Goal: Task Accomplishment & Management: Complete application form

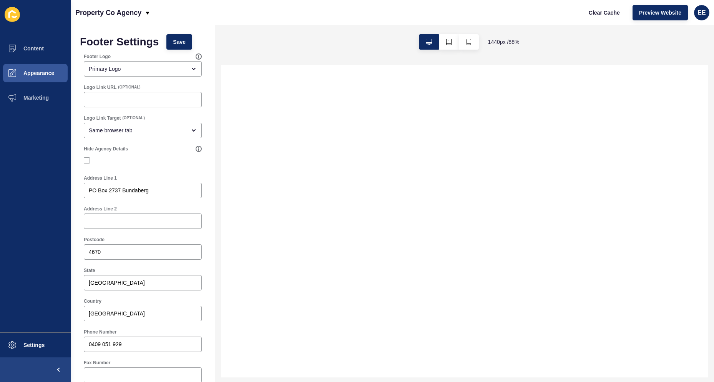
select select
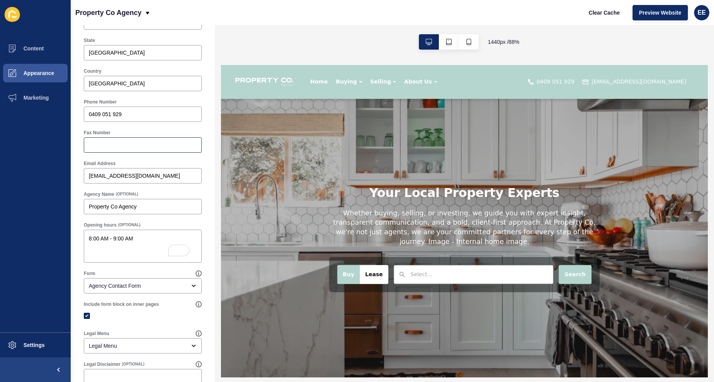
scroll to position [263, 0]
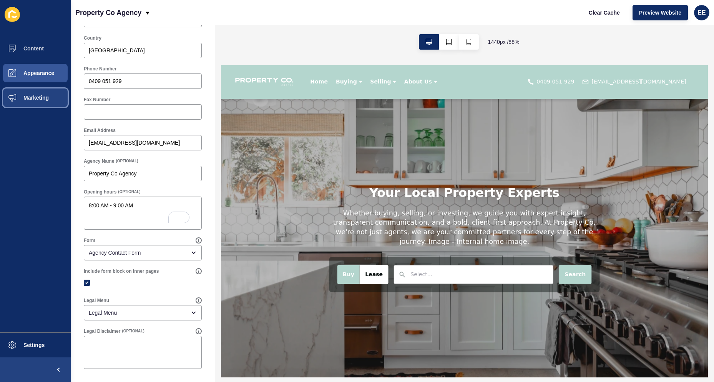
click at [37, 98] on span "Marketing" at bounding box center [24, 98] width 50 height 6
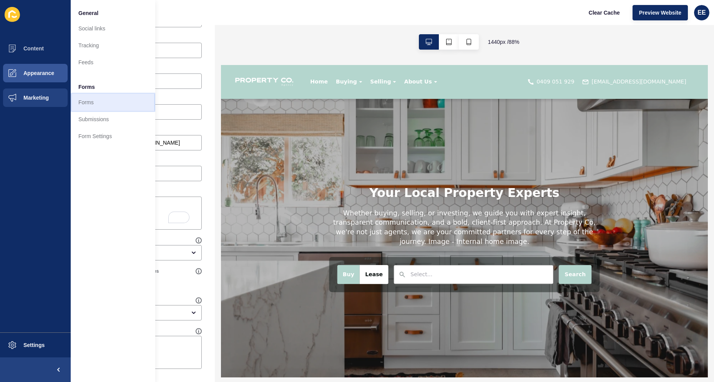
click at [92, 98] on link "Forms" at bounding box center [113, 102] width 85 height 17
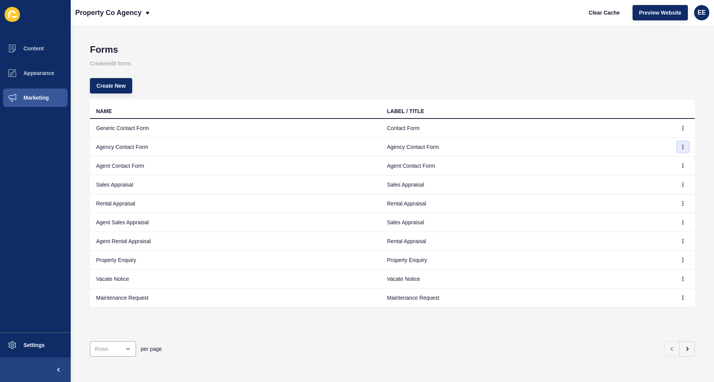
click at [677, 144] on button "button" at bounding box center [683, 146] width 12 height 11
click at [635, 163] on link "Edit" at bounding box center [656, 162] width 54 height 17
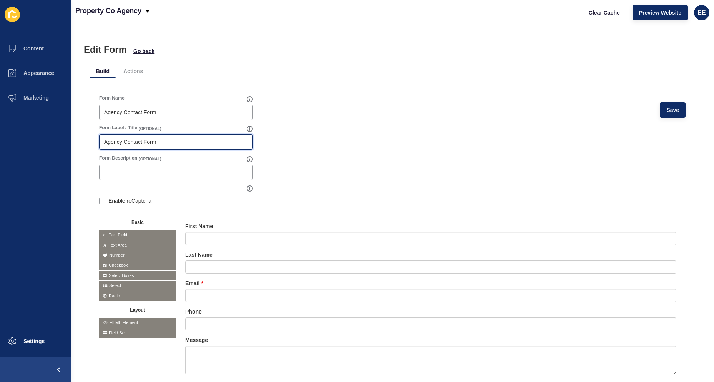
drag, startPoint x: 162, startPoint y: 139, endPoint x: 0, endPoint y: 139, distance: 161.8
click at [0, 139] on div "Content Appearance Marketing Settings Property Co Agency Clear Cache Preview We…" at bounding box center [357, 191] width 714 height 382
type input "Drop us a line..."
click at [669, 110] on span "Save" at bounding box center [672, 110] width 13 height 8
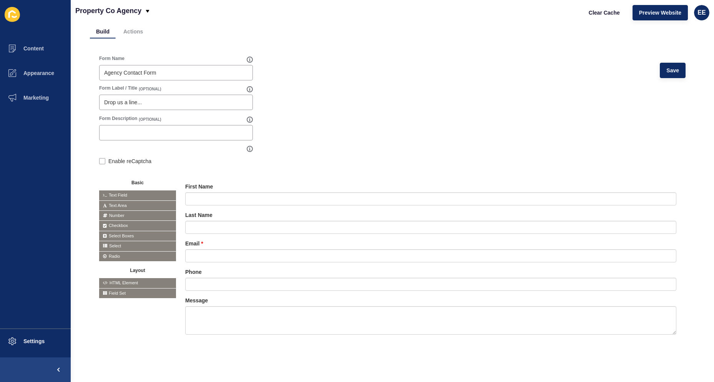
scroll to position [45, 0]
click at [626, 184] on icon at bounding box center [627, 186] width 3 height 4
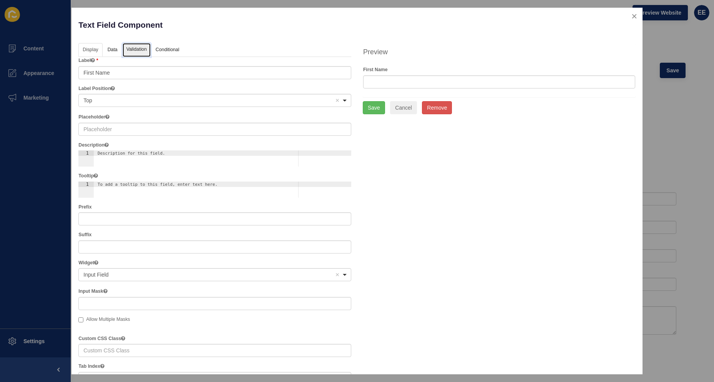
click at [136, 52] on link "Validation" at bounding box center [137, 50] width 28 height 14
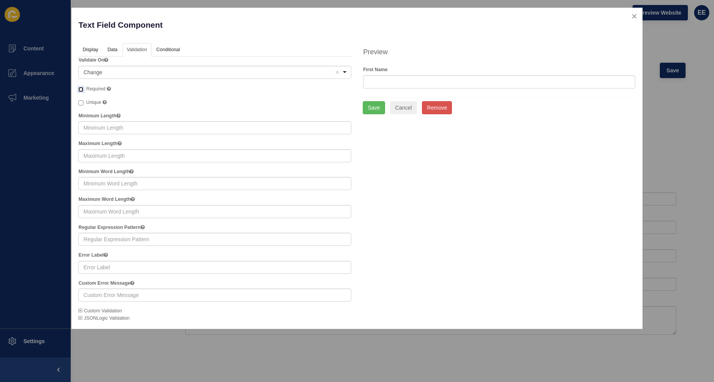
click at [81, 90] on input "Required" at bounding box center [80, 89] width 5 height 5
checkbox input "true"
click at [374, 107] on button "Save" at bounding box center [374, 107] width 22 height 13
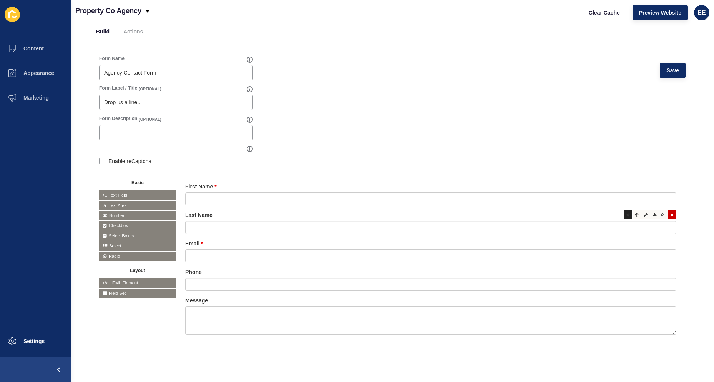
click at [624, 212] on div at bounding box center [628, 214] width 8 height 8
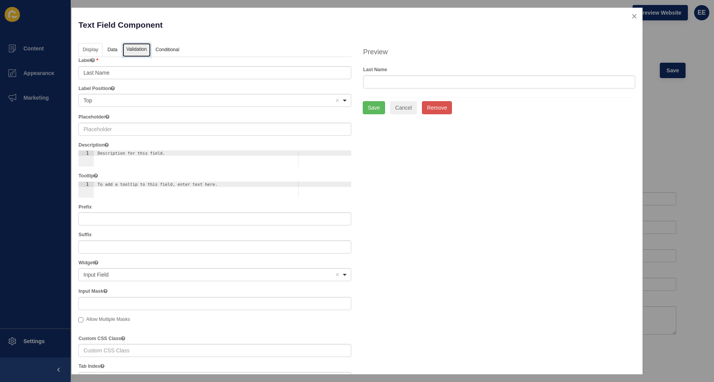
click at [136, 47] on link "Validation" at bounding box center [137, 50] width 28 height 14
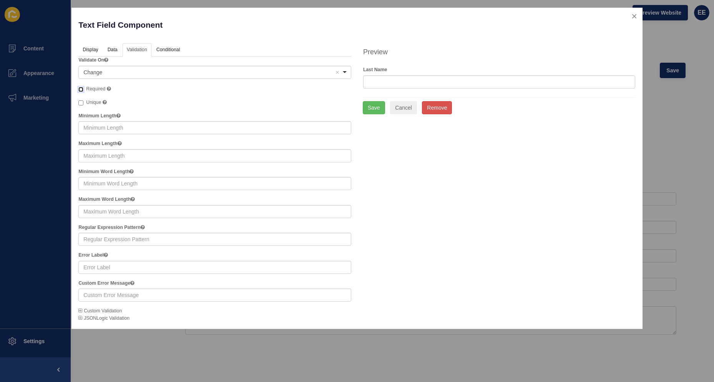
drag, startPoint x: 80, startPoint y: 86, endPoint x: 134, endPoint y: 93, distance: 53.8
click at [81, 87] on input "Required" at bounding box center [80, 89] width 5 height 5
checkbox input "true"
click at [369, 106] on button "Save" at bounding box center [374, 107] width 22 height 13
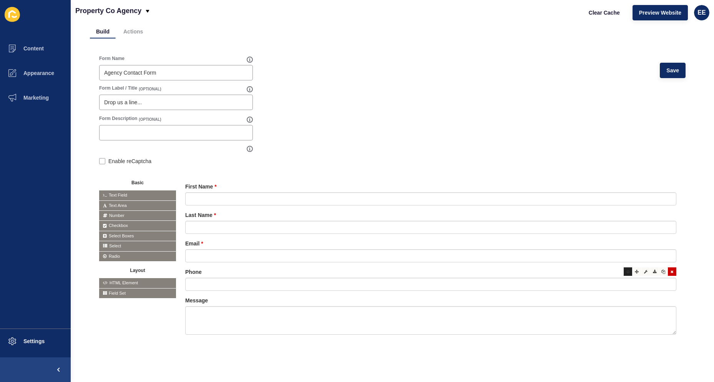
click at [624, 267] on div at bounding box center [628, 271] width 8 height 8
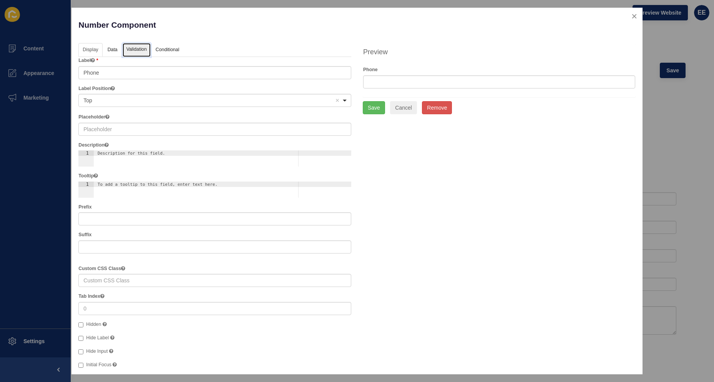
click at [130, 50] on link "Validation" at bounding box center [137, 50] width 28 height 14
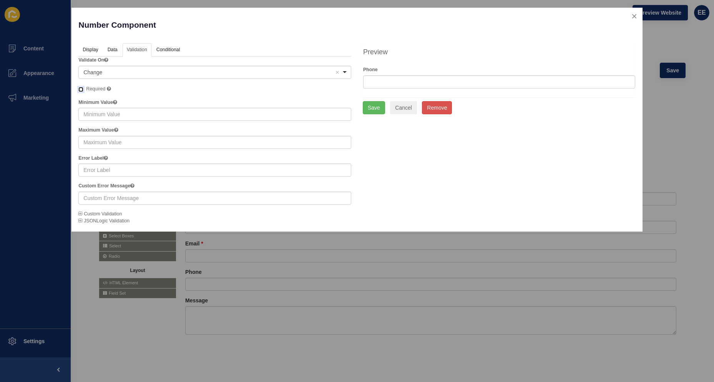
click at [80, 90] on input "Required" at bounding box center [80, 89] width 5 height 5
checkbox input "true"
click at [378, 107] on button "Save" at bounding box center [374, 107] width 22 height 13
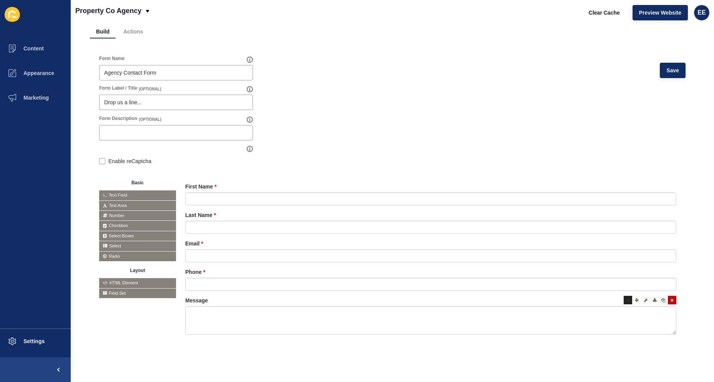
click at [624, 296] on div at bounding box center [628, 299] width 8 height 8
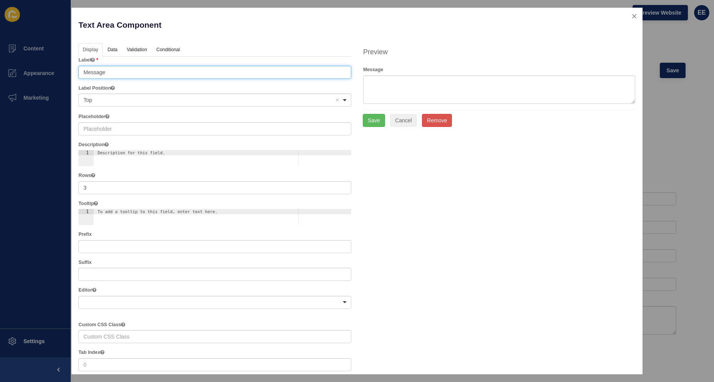
click at [97, 71] on input "Message" at bounding box center [214, 72] width 273 height 13
type input "How can we help?"
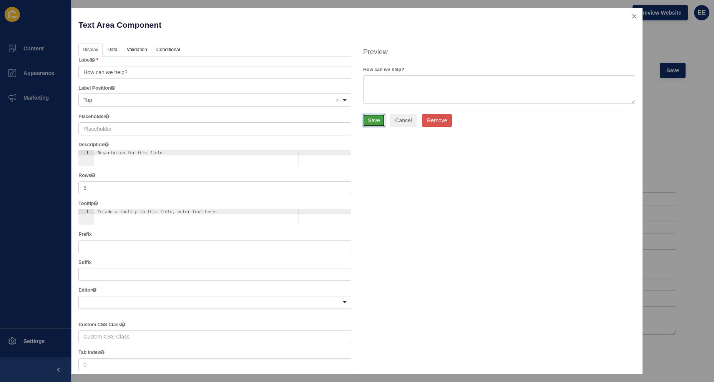
click at [365, 125] on button "Save" at bounding box center [374, 120] width 22 height 13
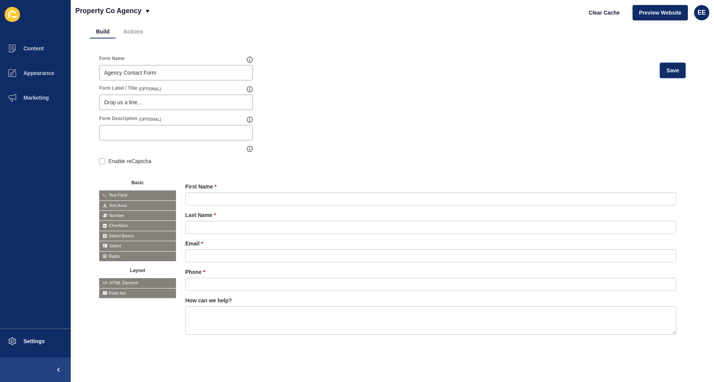
drag, startPoint x: 670, startPoint y: 62, endPoint x: 705, endPoint y: 60, distance: 35.4
click at [676, 63] on button "Save" at bounding box center [673, 70] width 26 height 15
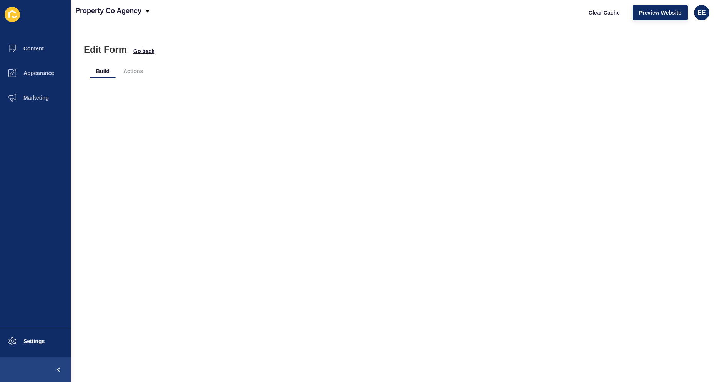
scroll to position [0, 0]
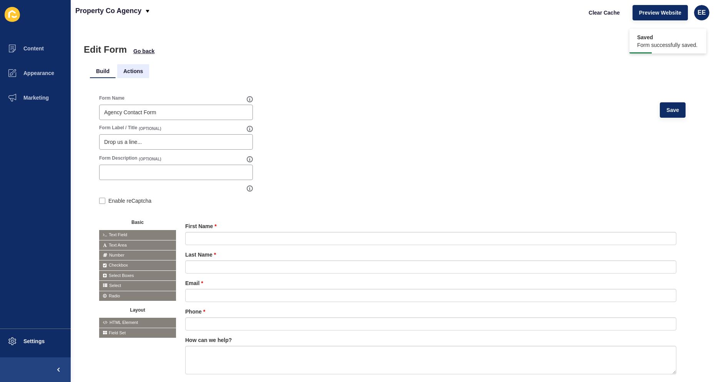
click at [133, 73] on li "Actions" at bounding box center [133, 71] width 32 height 14
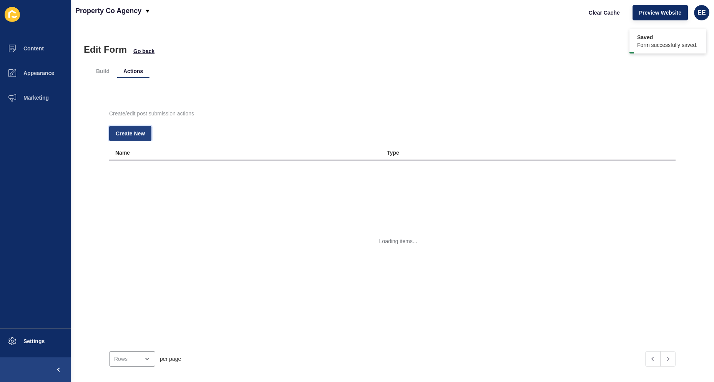
click at [118, 134] on span "Create New" at bounding box center [130, 133] width 29 height 8
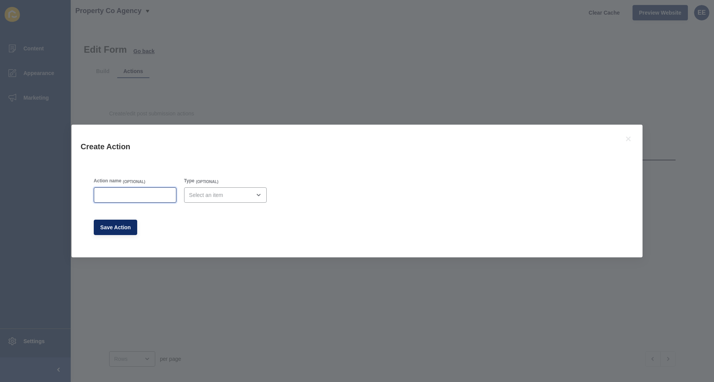
click at [123, 194] on input "Action name" at bounding box center [135, 195] width 73 height 8
type input "Admin Email"
click at [225, 193] on div "open menu" at bounding box center [220, 195] width 62 height 8
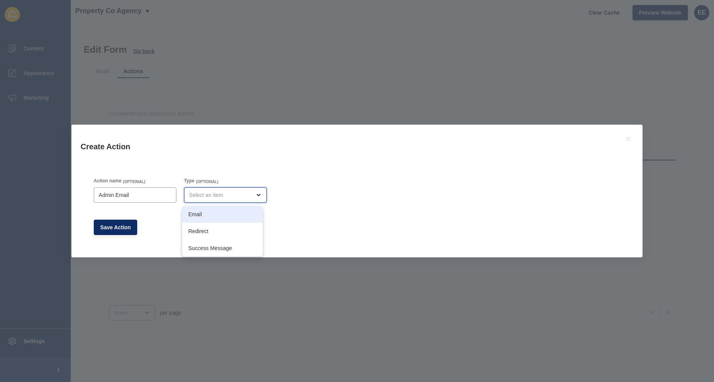
click at [204, 215] on span "Email" at bounding box center [222, 214] width 68 height 8
type input "Email"
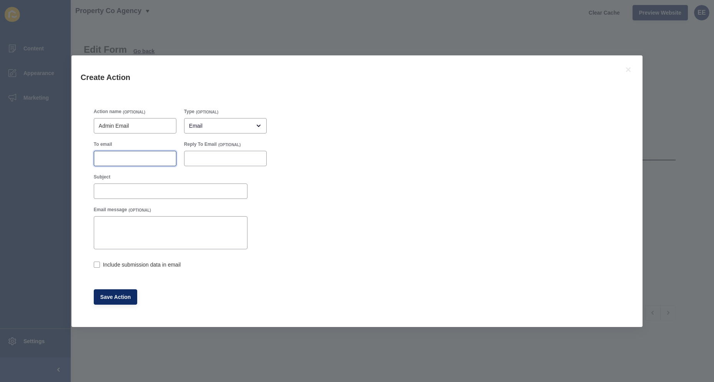
click at [116, 154] on input "To email" at bounding box center [135, 158] width 73 height 8
paste input "[EMAIL_ADDRESS][DOMAIN_NAME]"
type input "[EMAIL_ADDRESS][DOMAIN_NAME]"
click at [119, 190] on input "Subject" at bounding box center [171, 191] width 144 height 8
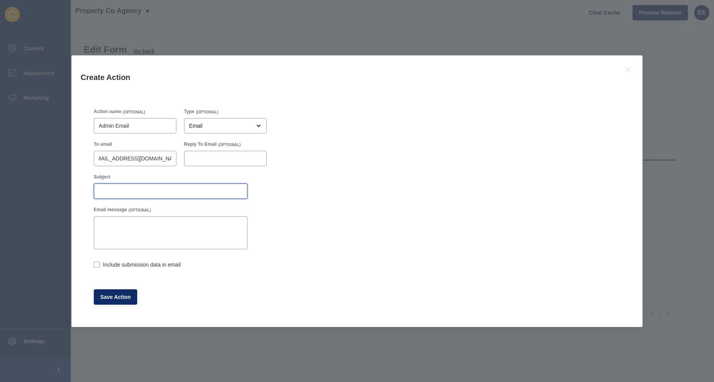
scroll to position [0, 0]
type input "Agency Contact Form Submission"
click at [96, 263] on label at bounding box center [97, 264] width 6 height 6
click at [96, 263] on input "Include submission data in email" at bounding box center [96, 264] width 5 height 5
checkbox input "true"
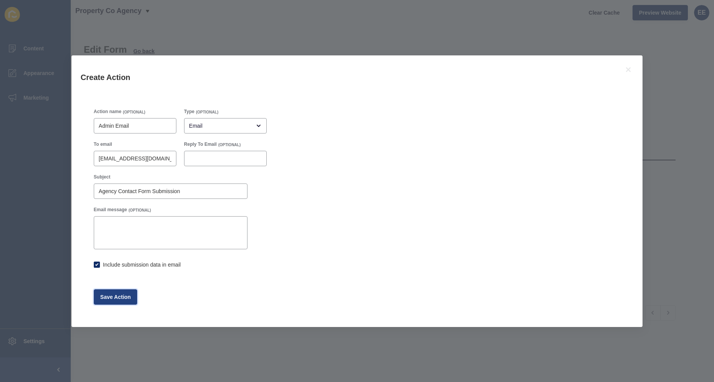
click at [111, 295] on span "Save Action" at bounding box center [115, 297] width 31 height 8
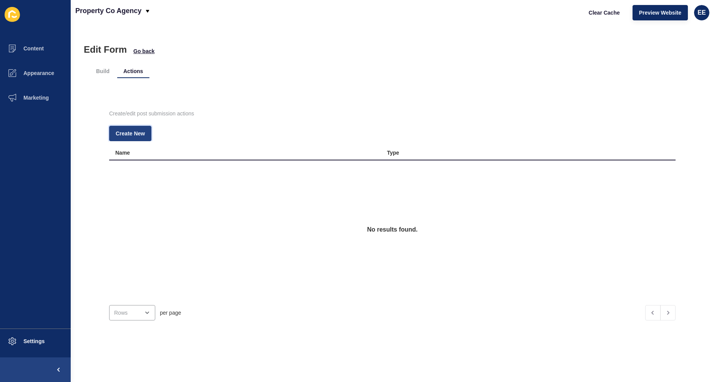
click at [128, 129] on button "Create New" at bounding box center [130, 133] width 42 height 15
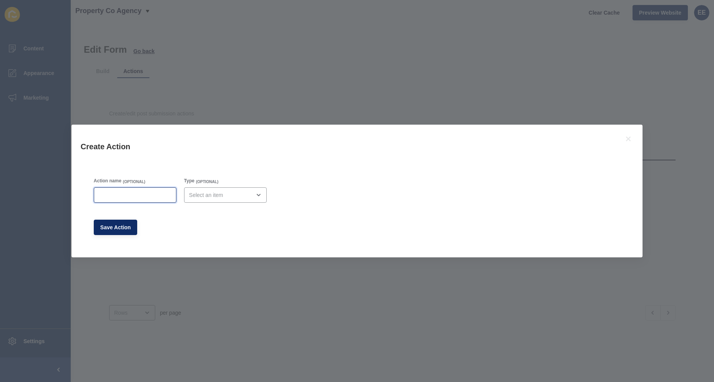
click at [147, 193] on input "Action name" at bounding box center [135, 195] width 73 height 8
type input "Success Message"
click at [213, 194] on div "open menu" at bounding box center [220, 195] width 62 height 8
click at [201, 241] on div "Success Message" at bounding box center [222, 247] width 81 height 17
type input "Success Message"
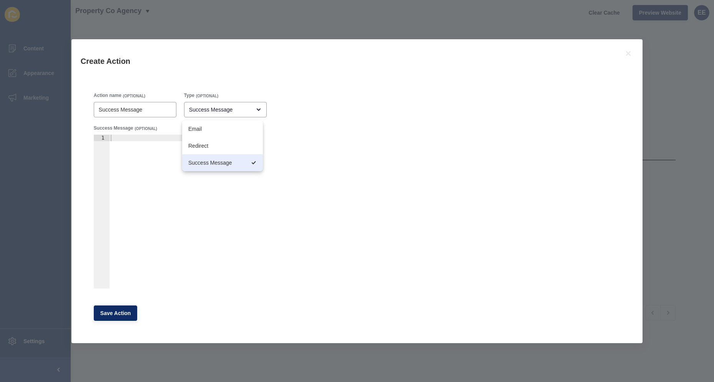
drag, startPoint x: 139, startPoint y: 146, endPoint x: 142, endPoint y: 139, distance: 7.7
click at [140, 145] on div at bounding box center [178, 217] width 138 height 167
type textarea "Y"
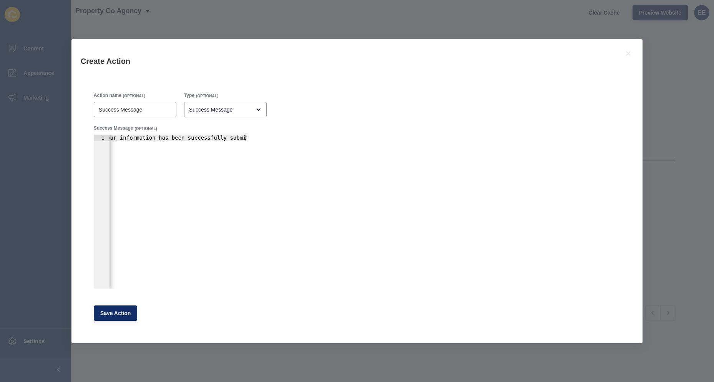
scroll to position [0, 43]
type textarea "Thank you! Your information has been successfully submitted."
click at [108, 311] on span "Save Action" at bounding box center [115, 313] width 31 height 8
